Goal: Transaction & Acquisition: Download file/media

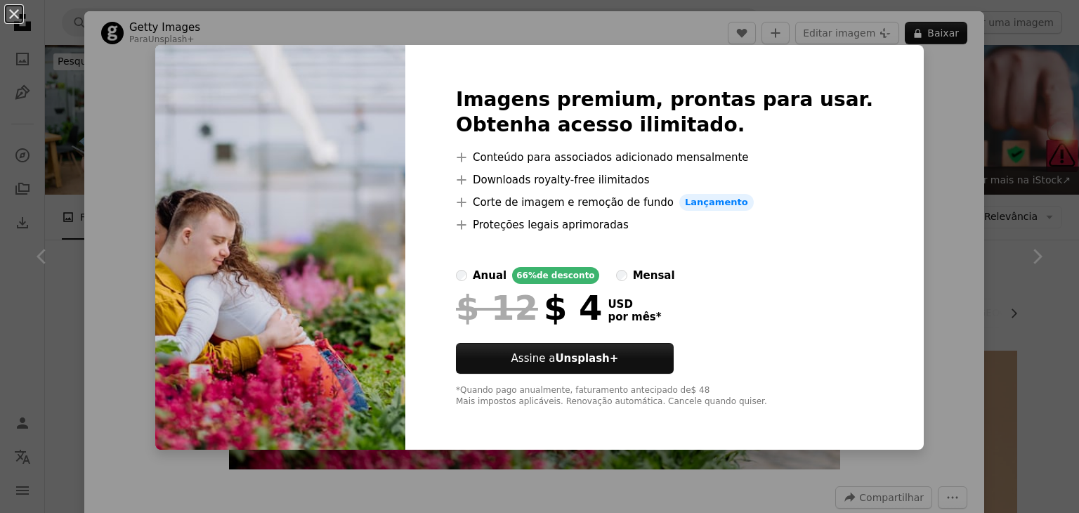
scroll to position [627, 0]
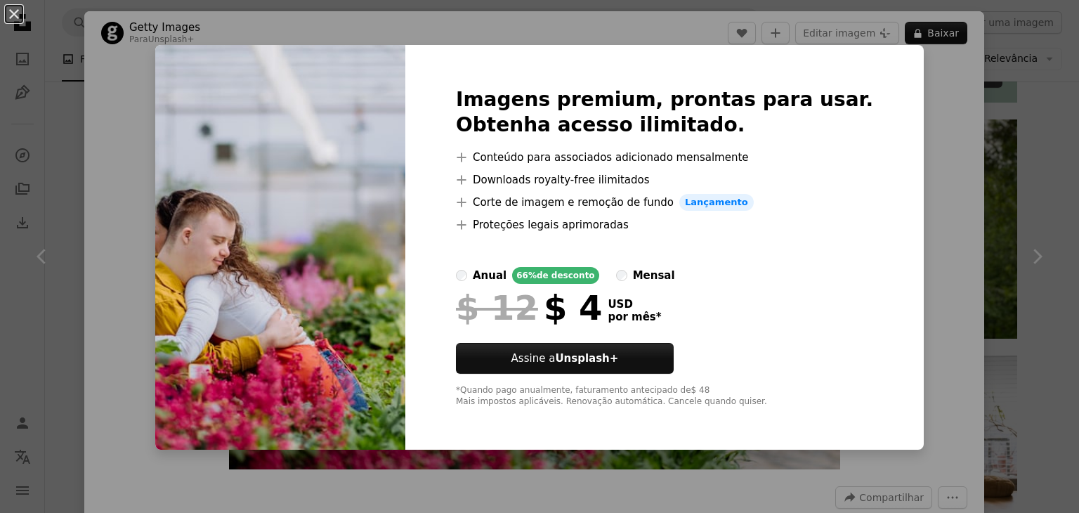
click at [1015, 126] on div "An X shape Imagens premium, prontas para usar. Obtenha acesso ilimitado. A plus…" at bounding box center [539, 256] width 1079 height 513
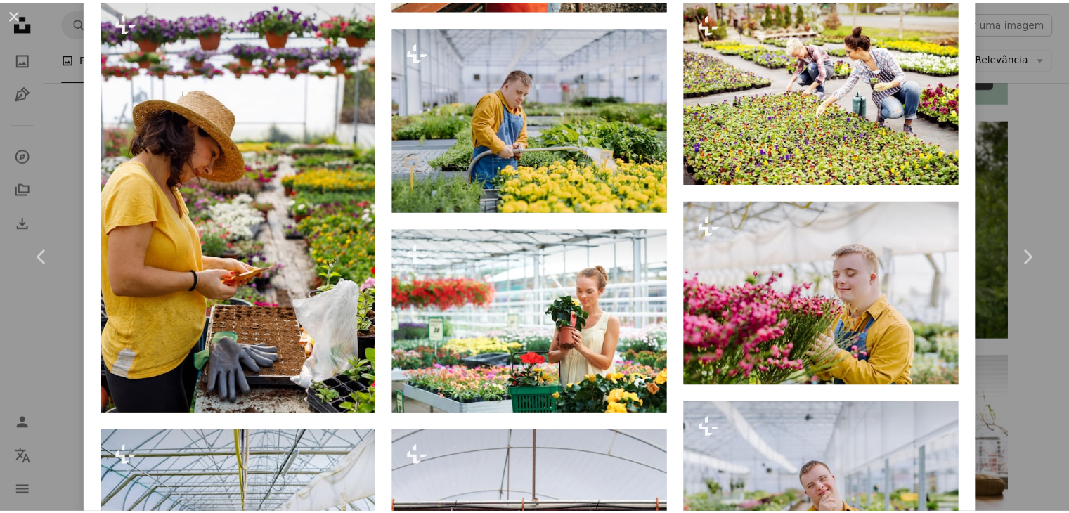
scroll to position [1708, 0]
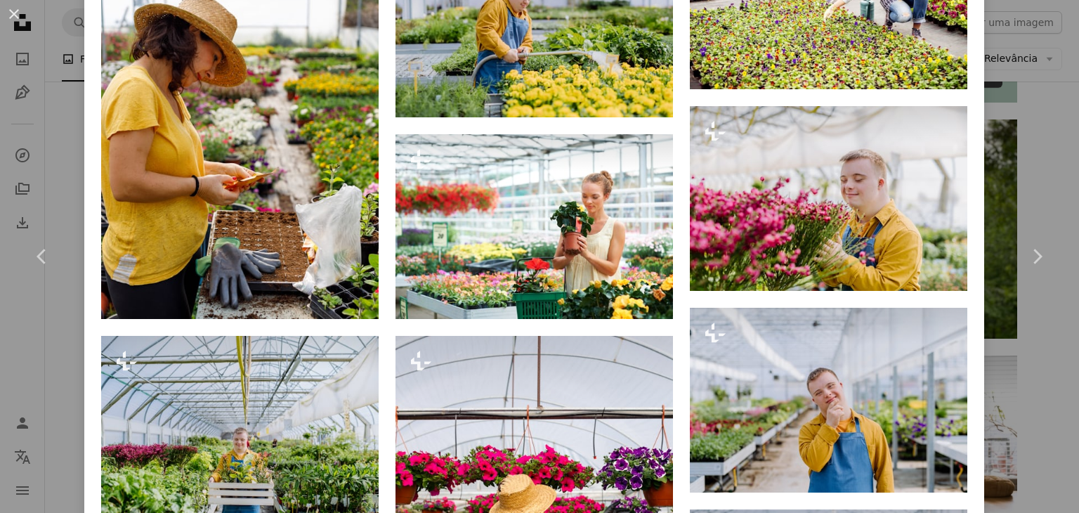
click at [1048, 153] on div "An X shape Chevron left Chevron right Getty Images Para Unsplash+ A heart A plu…" at bounding box center [539, 256] width 1079 height 513
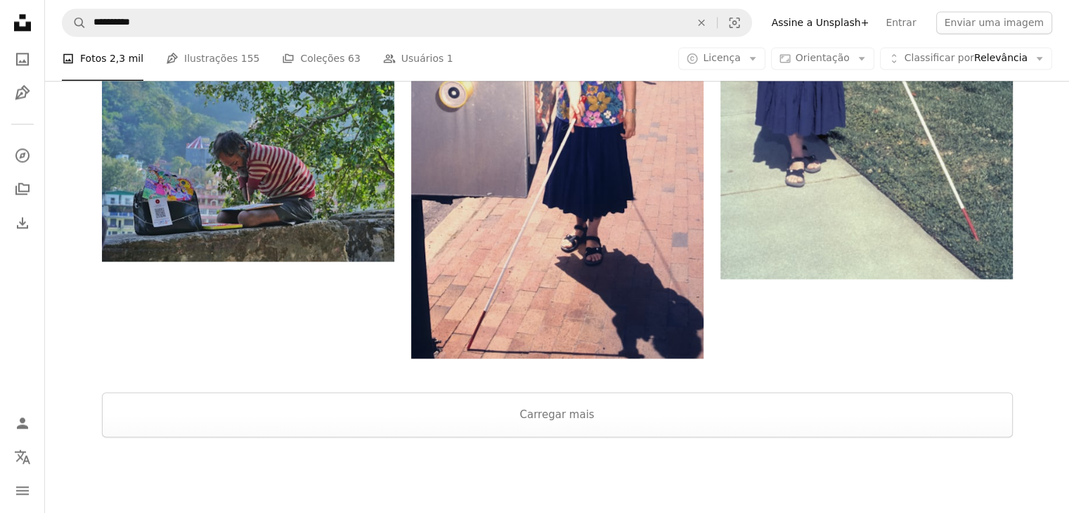
scroll to position [1996, 0]
click at [610, 392] on button "Carregar mais" at bounding box center [557, 413] width 911 height 45
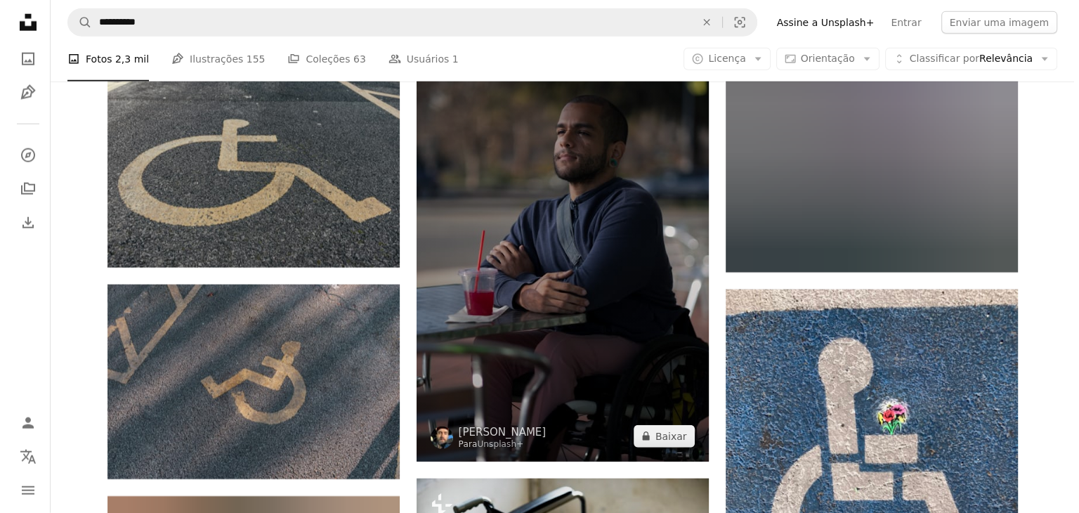
scroll to position [3499, 0]
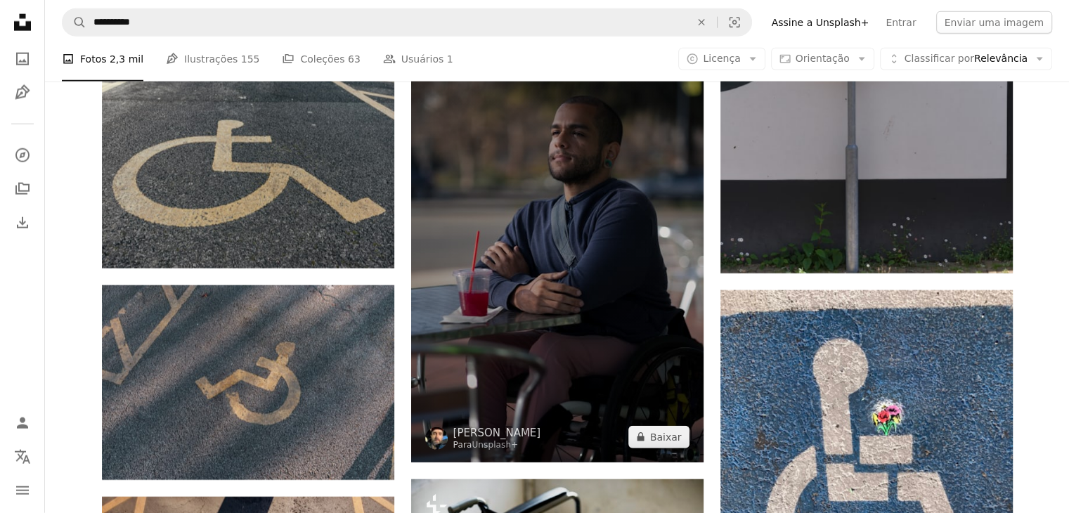
click at [562, 219] on img at bounding box center [557, 243] width 292 height 439
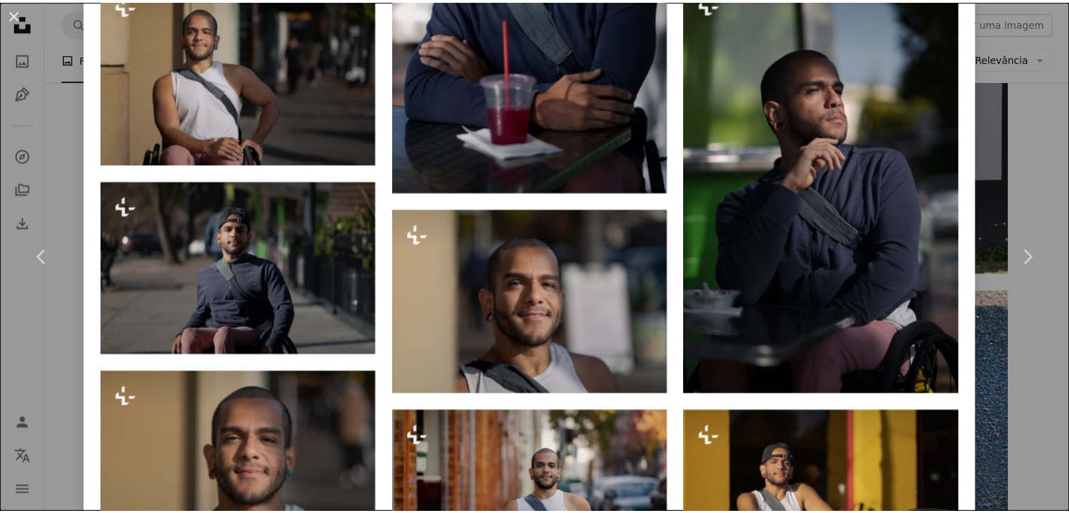
scroll to position [1678, 0]
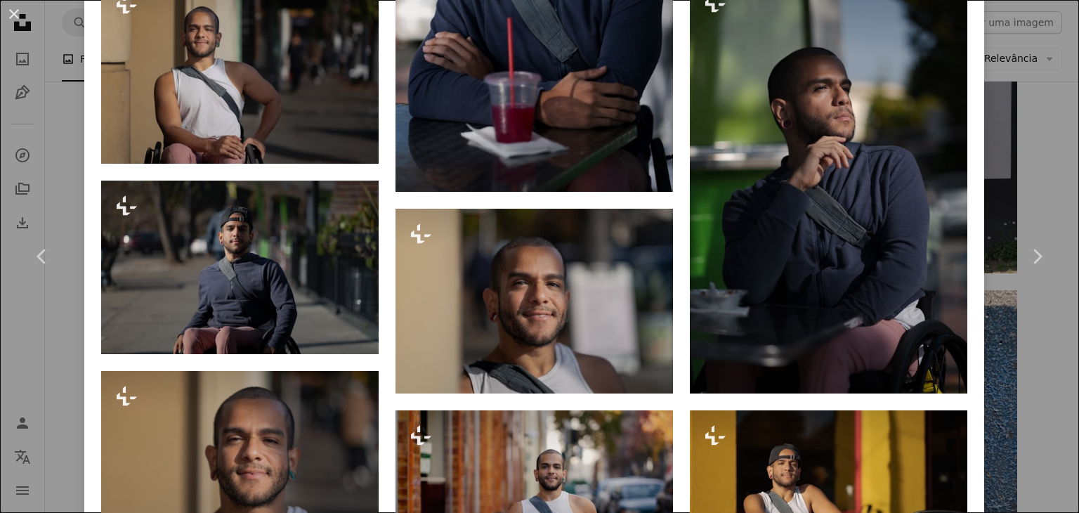
click at [1037, 150] on div "An X shape Chevron left Chevron right [PERSON_NAME] Para Unsplash+ A heart A pl…" at bounding box center [539, 256] width 1079 height 513
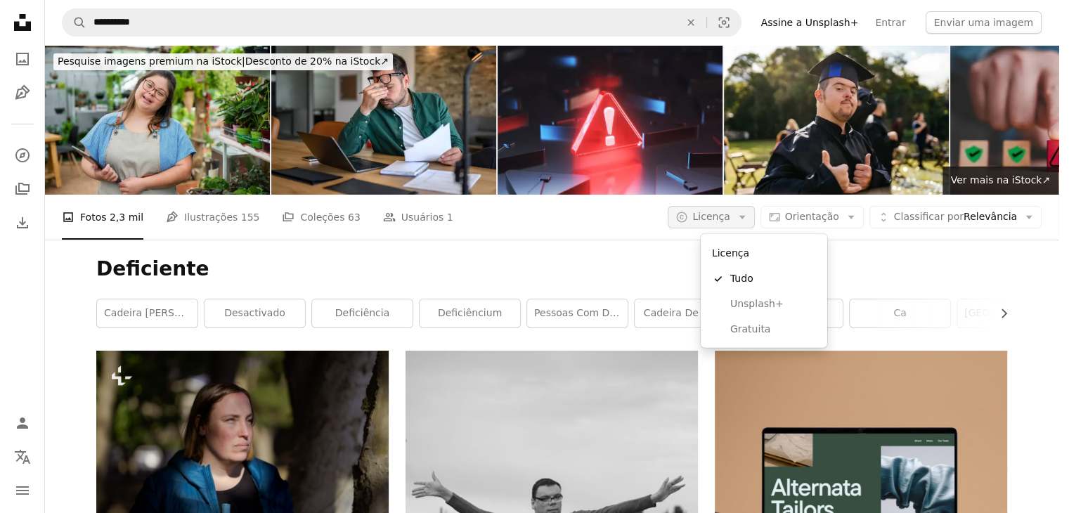
click at [729, 213] on span "Licença" at bounding box center [710, 216] width 37 height 11
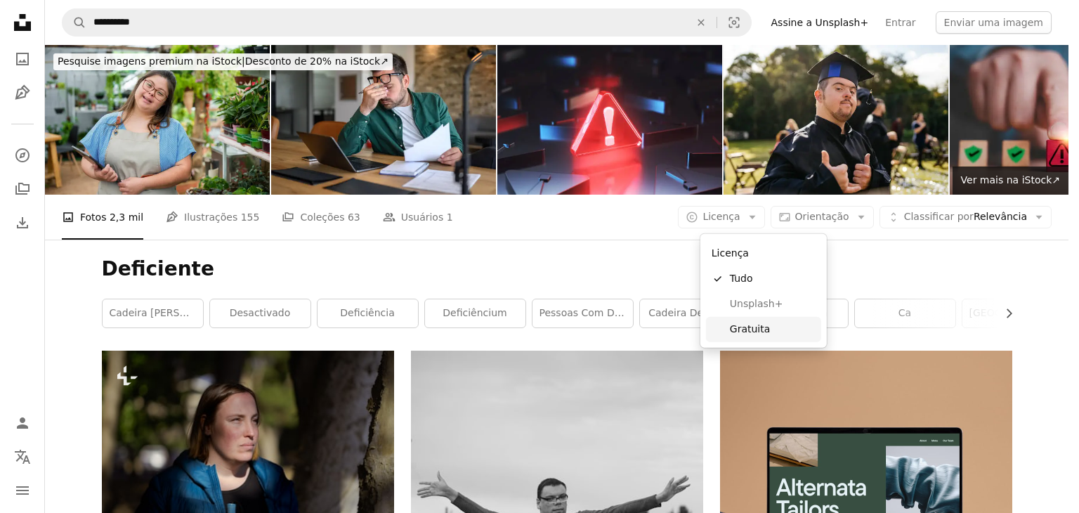
click at [748, 325] on span "Gratuita" at bounding box center [773, 330] width 86 height 14
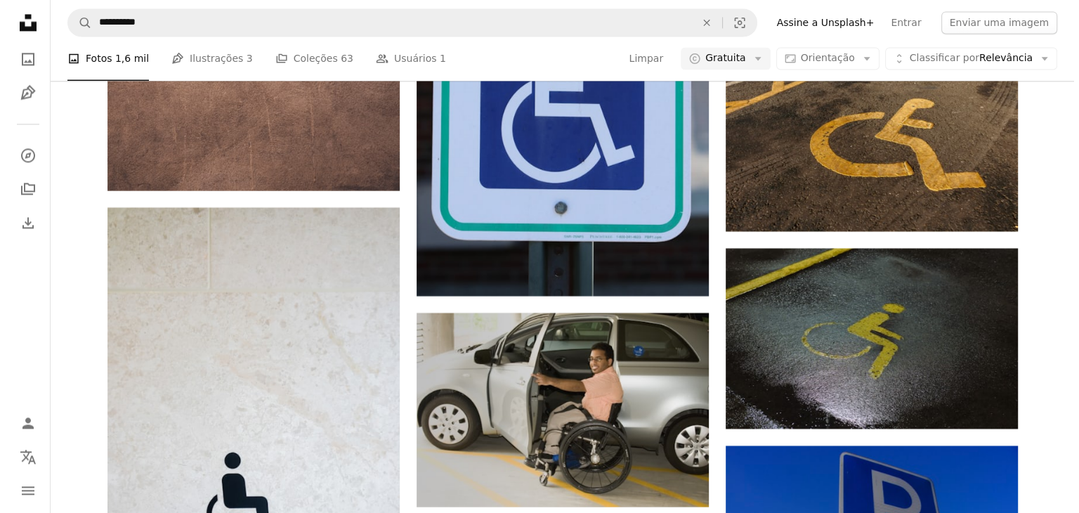
scroll to position [7727, 0]
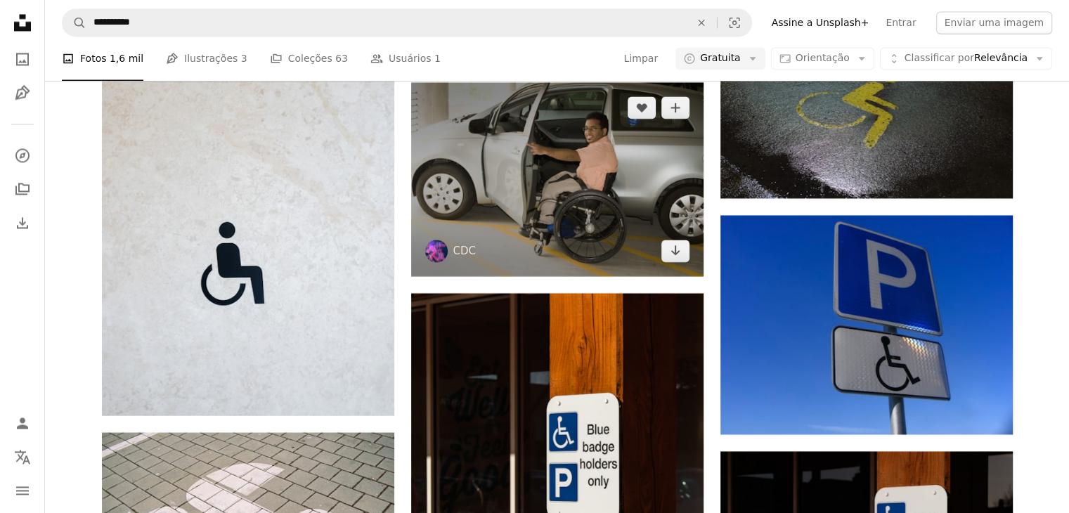
click at [632, 192] on img at bounding box center [557, 179] width 292 height 194
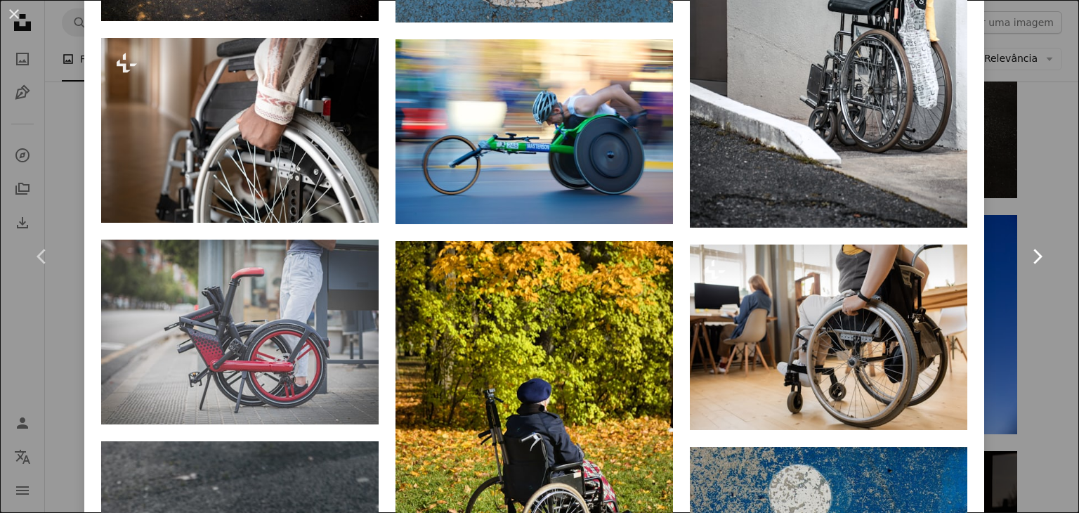
scroll to position [2001, 0]
click at [1043, 197] on link "Chevron right" at bounding box center [1037, 256] width 84 height 135
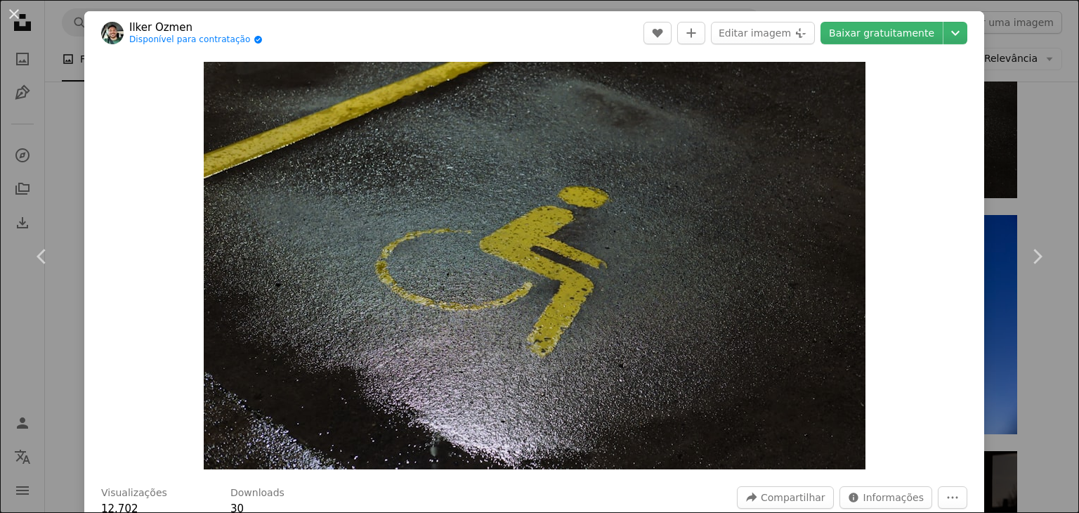
click at [991, 129] on div "An X shape Chevron left Chevron right [PERSON_NAME] Disponível para contratação…" at bounding box center [539, 256] width 1079 height 513
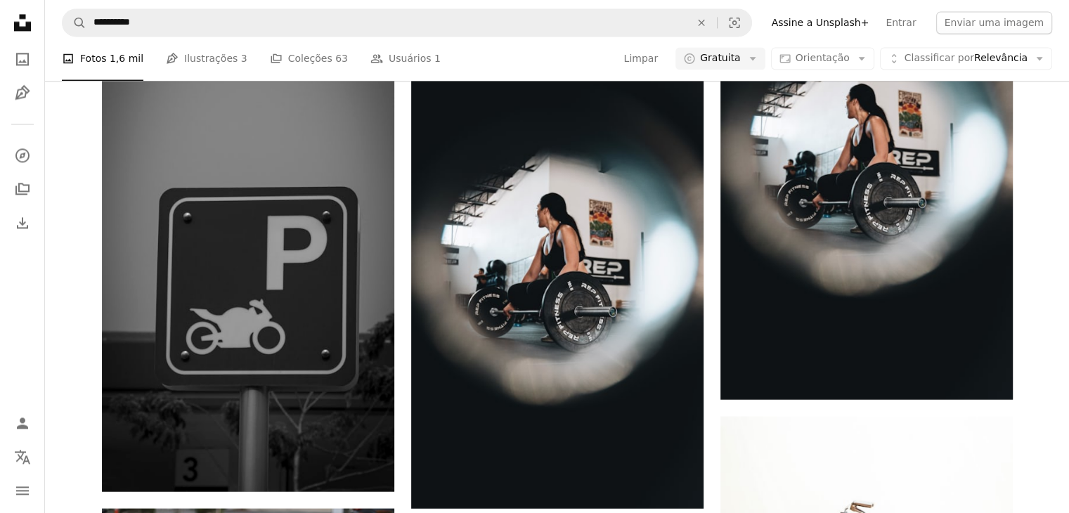
scroll to position [12936, 0]
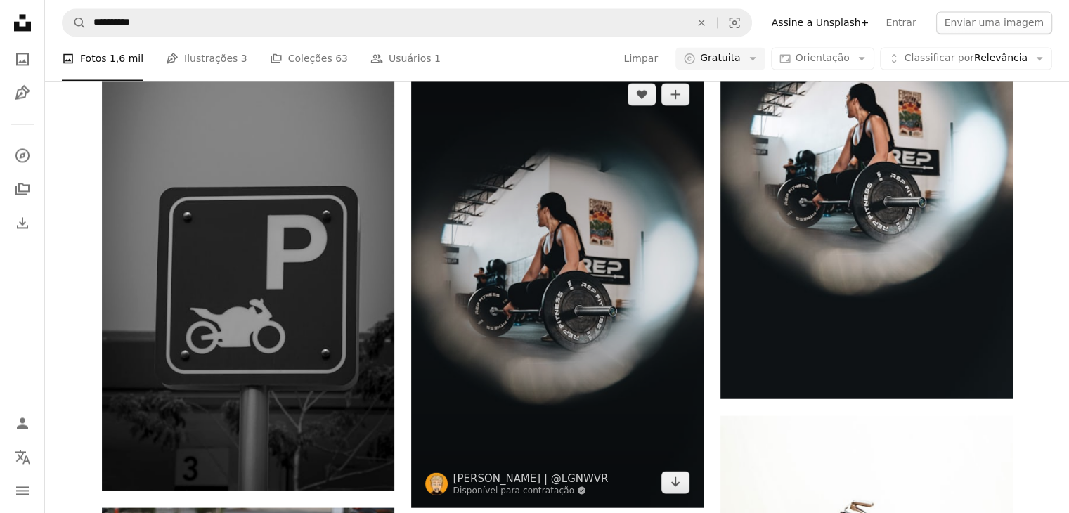
click at [583, 221] on img at bounding box center [557, 288] width 292 height 439
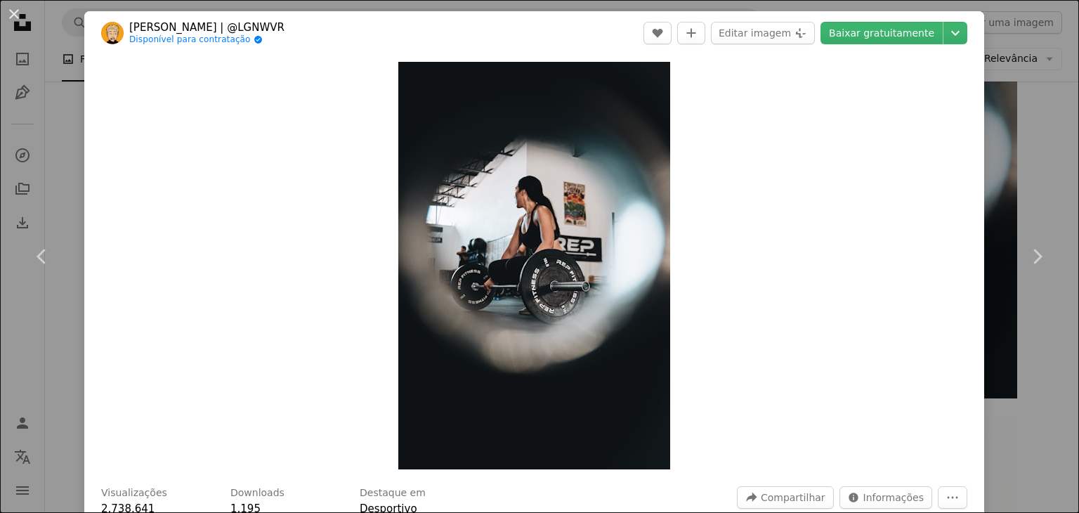
click at [1037, 167] on div "An X shape Chevron left Chevron right [PERSON_NAME] | @LGNWVR Disponível para c…" at bounding box center [539, 256] width 1079 height 513
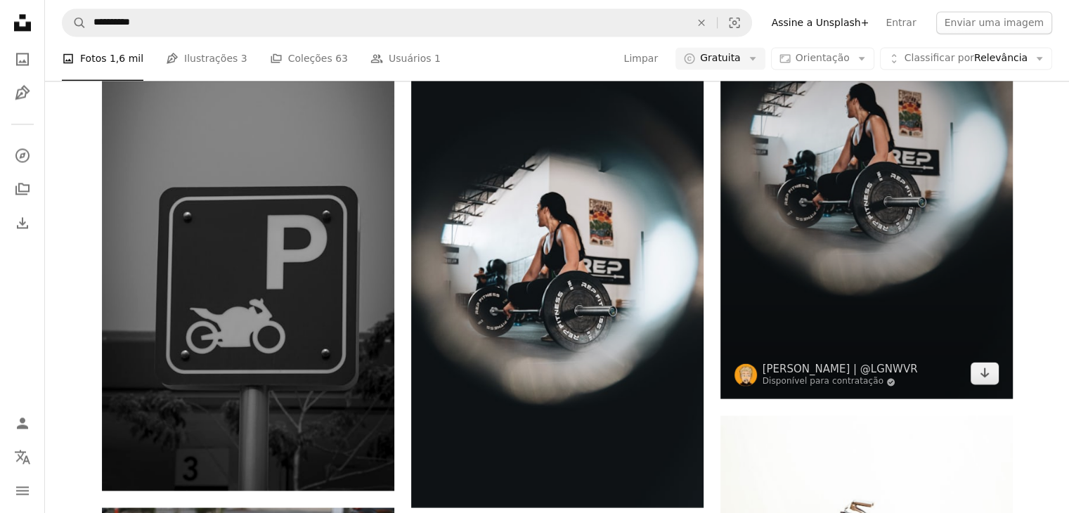
click at [912, 181] on img at bounding box center [866, 179] width 292 height 439
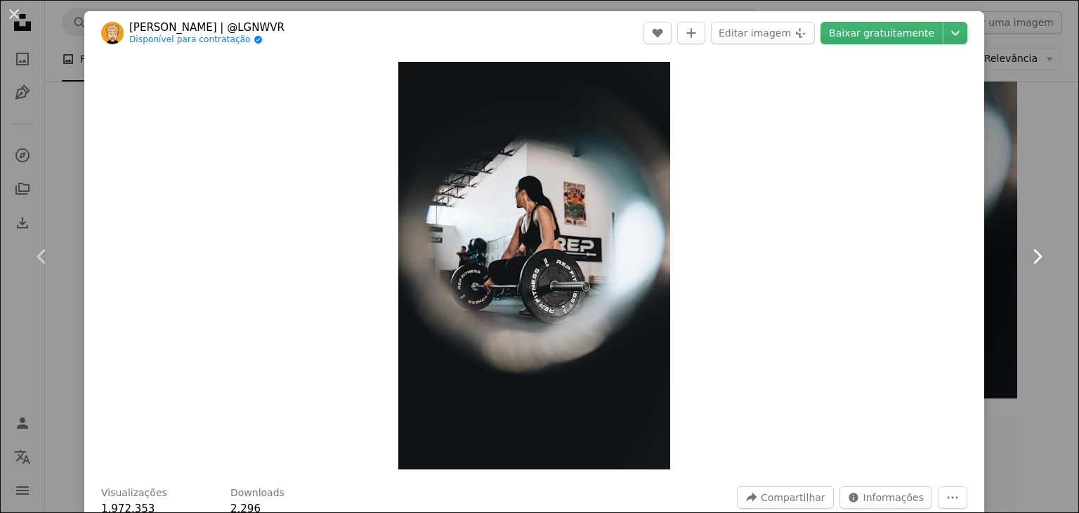
click at [1013, 195] on link "Chevron right" at bounding box center [1037, 256] width 84 height 135
click at [1039, 160] on div "An X shape Chevron left Chevron right [PERSON_NAME] | @LGNWVR Disponível para c…" at bounding box center [539, 256] width 1079 height 513
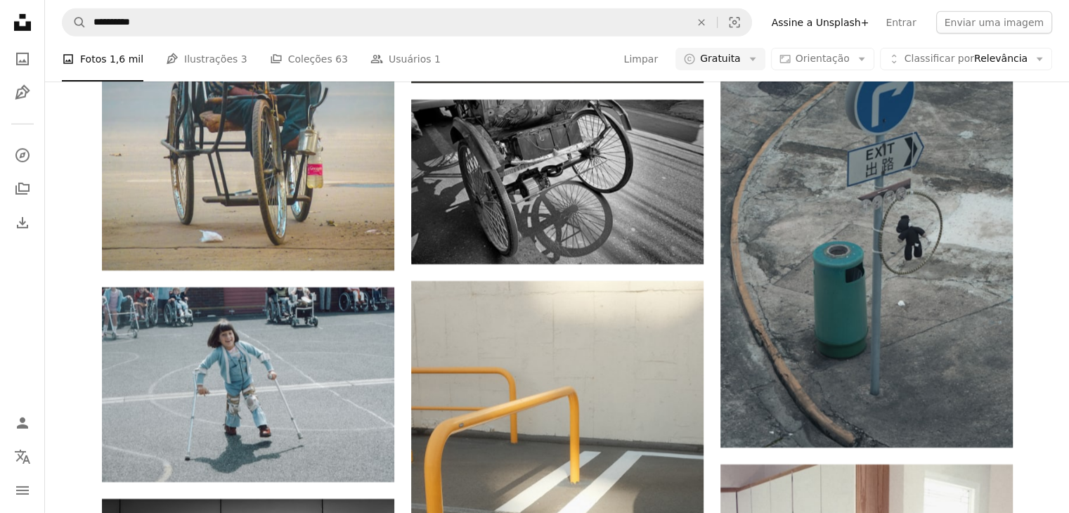
scroll to position [15316, 0]
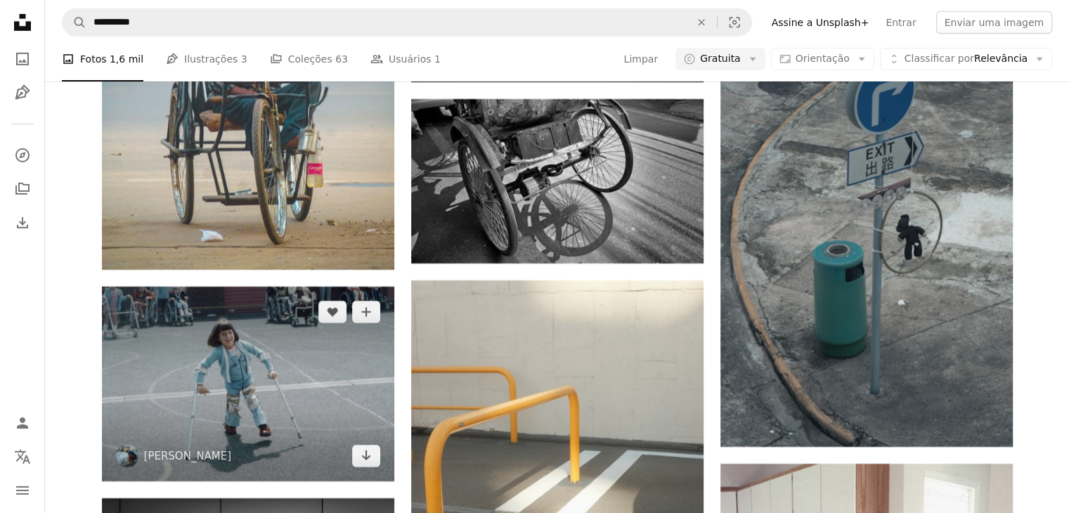
click at [212, 361] on img at bounding box center [248, 384] width 292 height 195
click at [207, 377] on img at bounding box center [248, 384] width 292 height 195
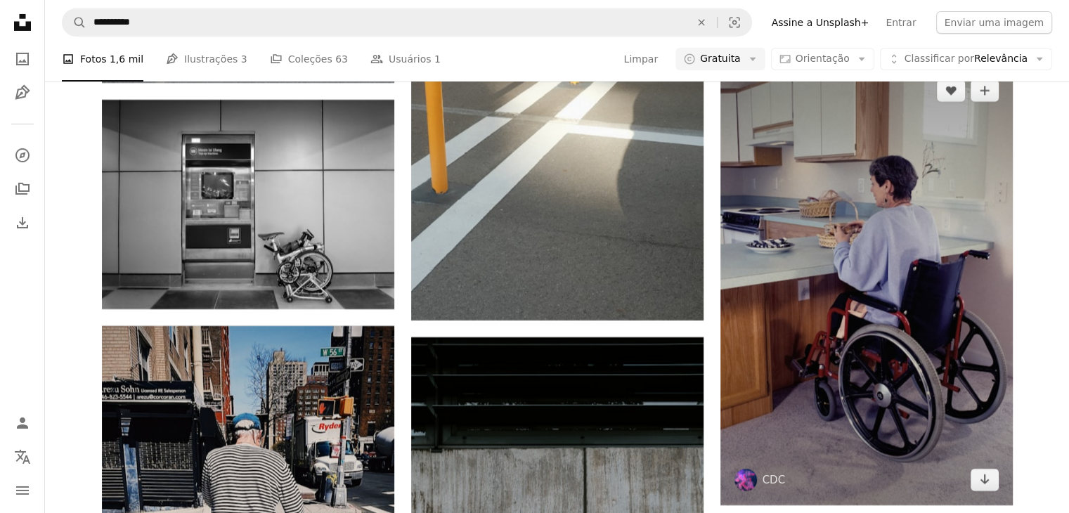
scroll to position [15713, 0]
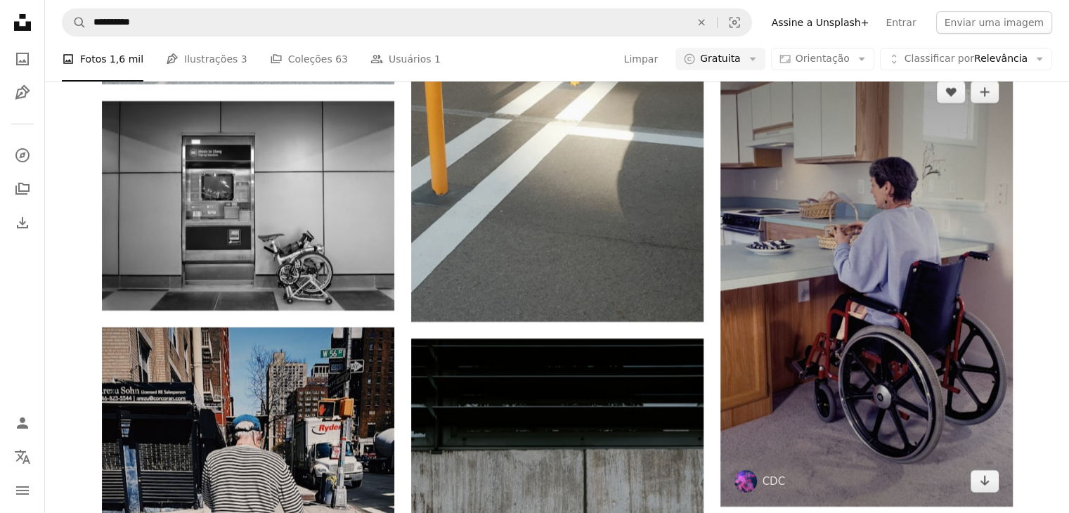
click at [891, 285] on img at bounding box center [866, 287] width 292 height 440
click at [890, 260] on img at bounding box center [866, 287] width 292 height 440
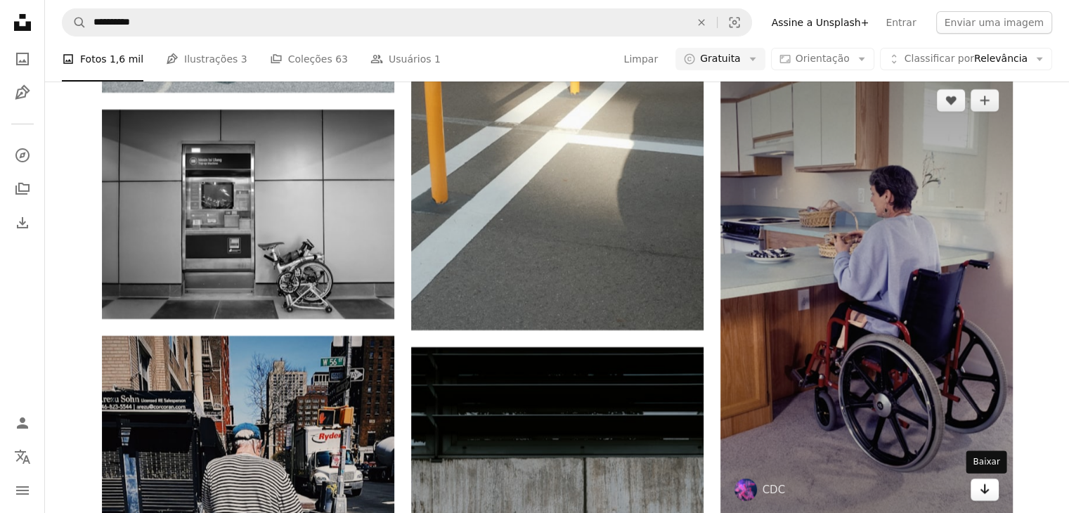
click at [986, 486] on icon "Arrow pointing down" at bounding box center [984, 489] width 11 height 17
